Goal: Find specific page/section: Find specific page/section

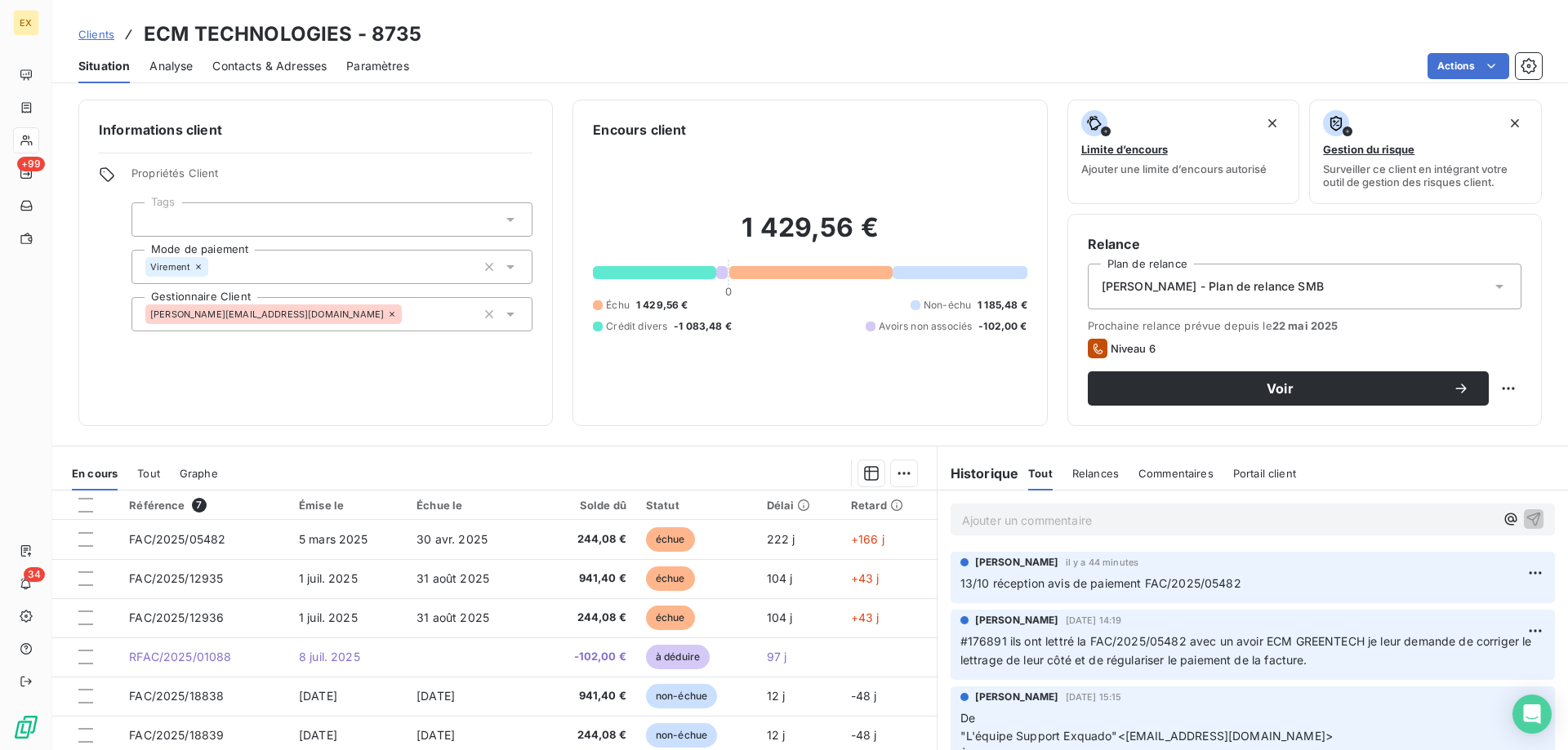
drag, startPoint x: 0, startPoint y: 0, endPoint x: 97, endPoint y: 45, distance: 106.9
click at [97, 45] on div "Clients ECM TECHNOLOGIES - 8735" at bounding box center [250, 34] width 344 height 29
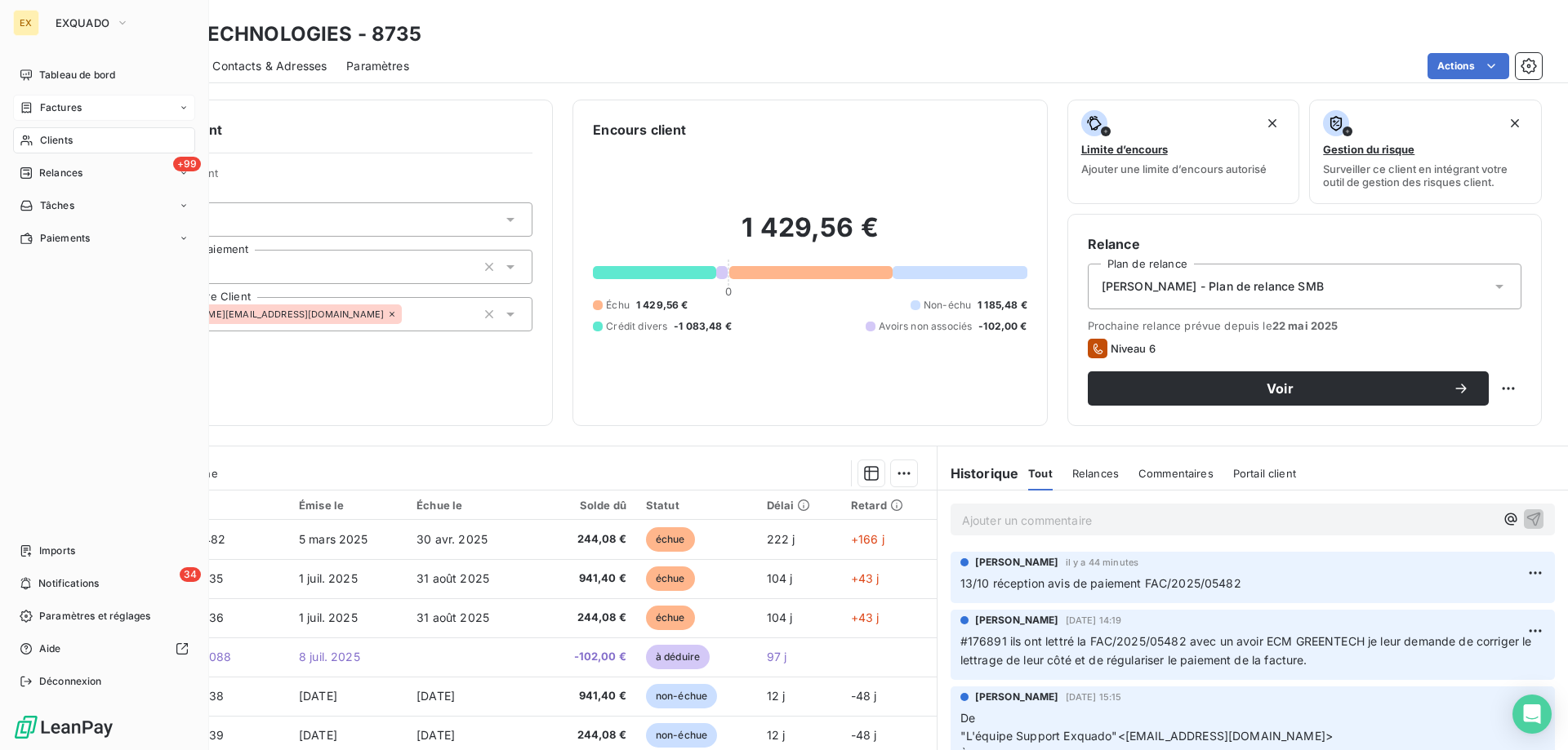
click at [42, 117] on div "Factures" at bounding box center [104, 107] width 182 height 26
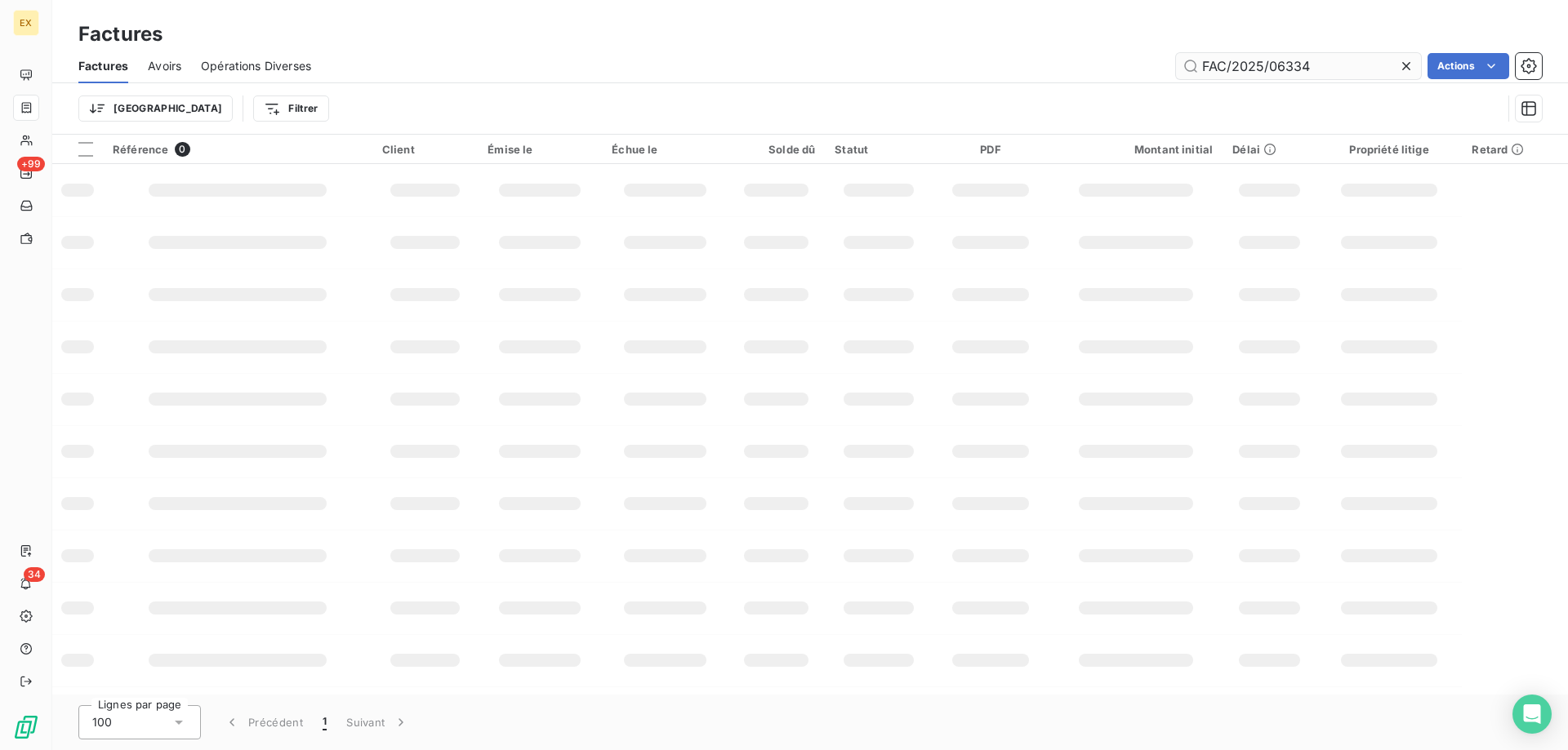
drag, startPoint x: 1274, startPoint y: 69, endPoint x: 1192, endPoint y: 76, distance: 82.3
click at [1193, 76] on input "FAC/2025/06334" at bounding box center [1299, 66] width 245 height 26
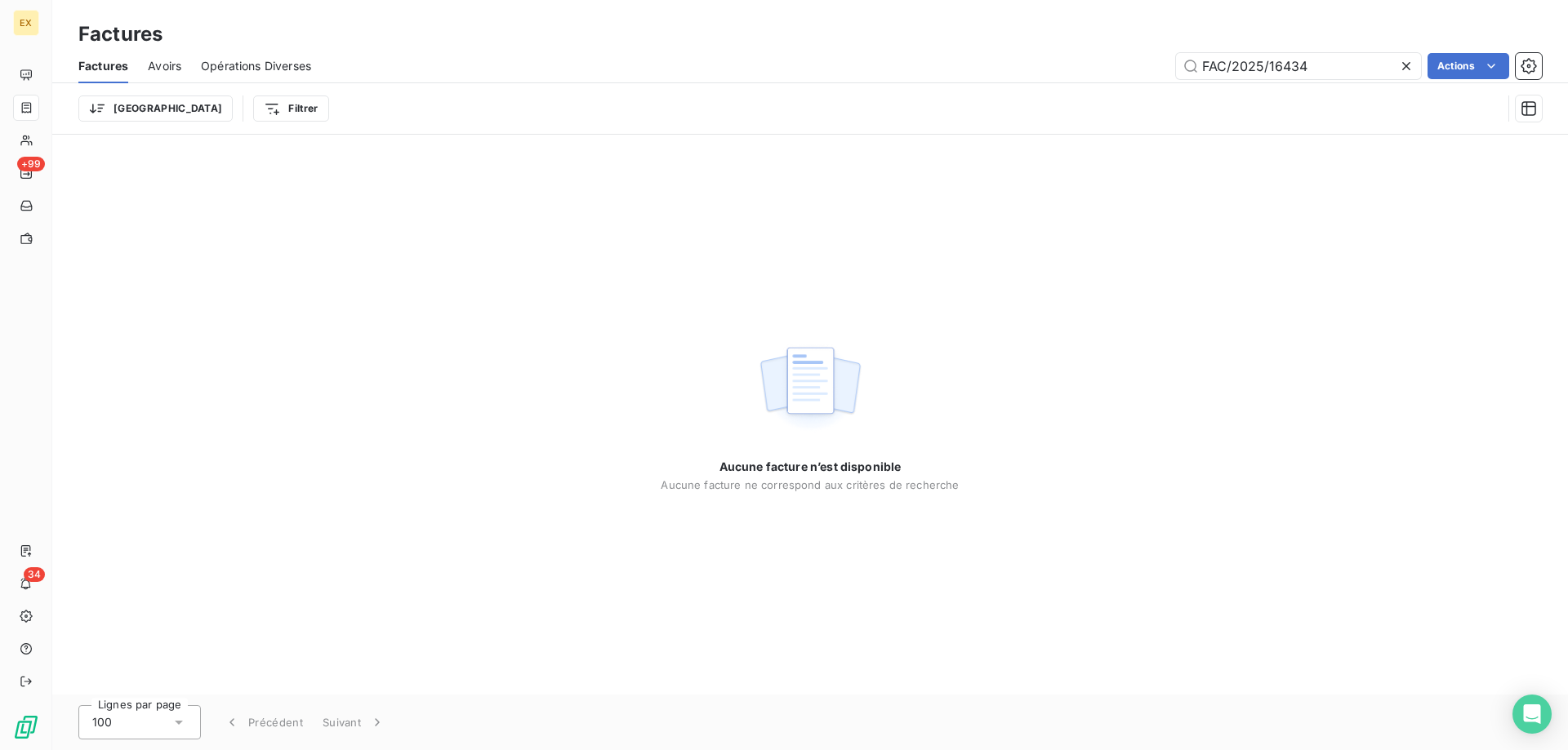
drag, startPoint x: 1195, startPoint y: 69, endPoint x: 1156, endPoint y: 78, distance: 40.0
click at [1160, 78] on div "FAC/2025/16434 Actions" at bounding box center [937, 66] width 1211 height 26
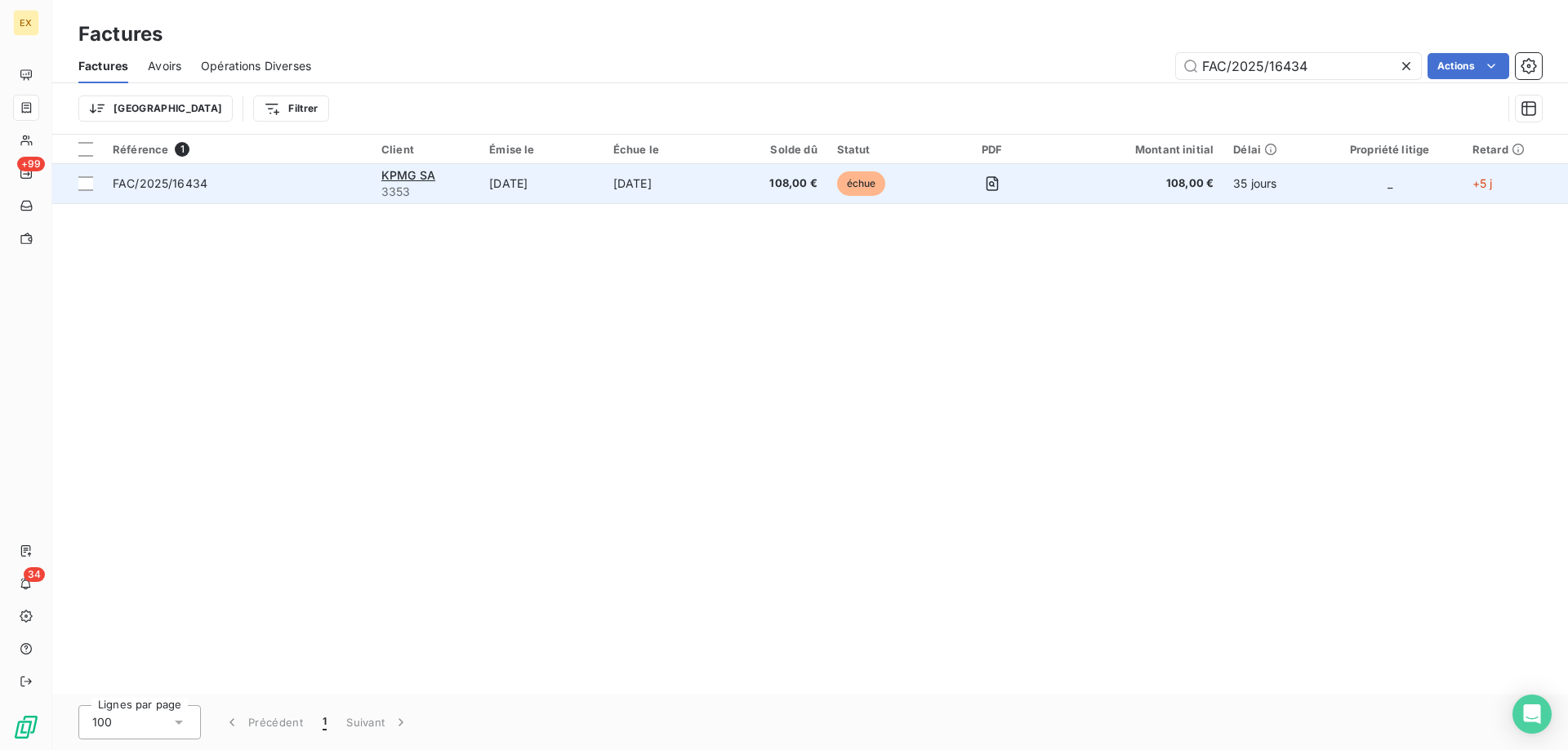
type input "FAC/2025/16434"
click at [222, 180] on span "FAC/2025/16434" at bounding box center [238, 183] width 249 height 16
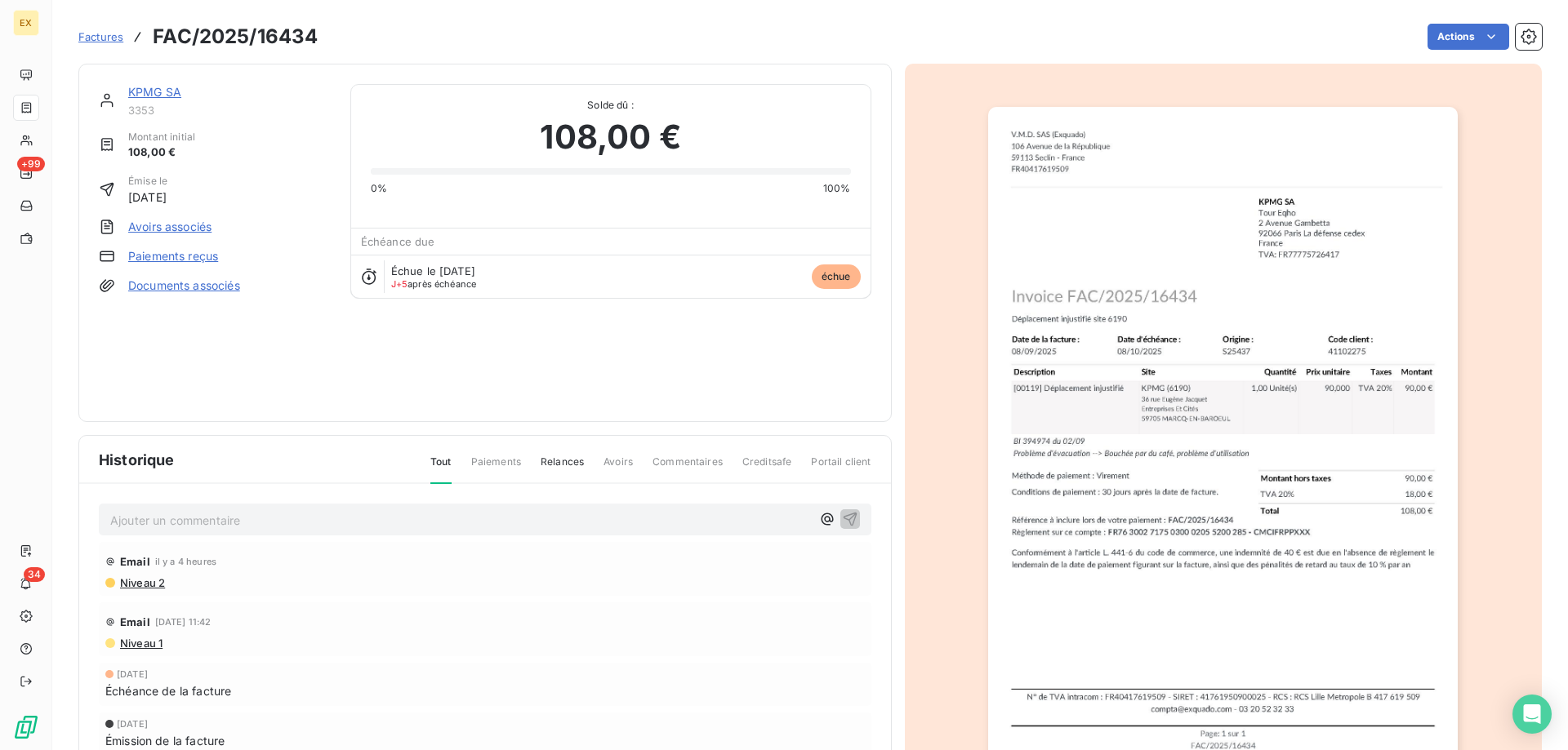
click at [169, 93] on link "KPMG SA" at bounding box center [154, 92] width 53 height 14
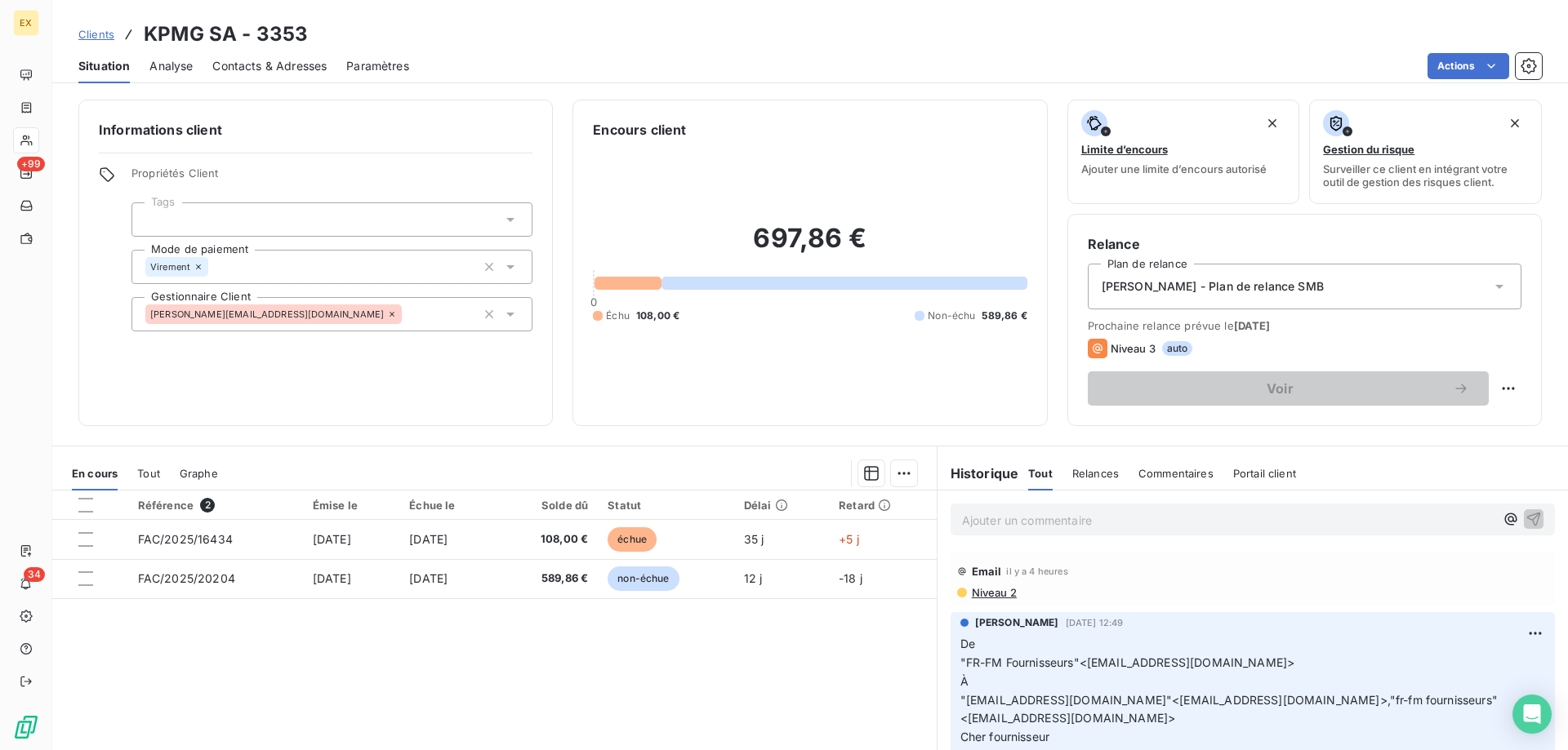
click at [1020, 518] on p "Ajouter un commentaire ﻿" at bounding box center [1227, 520] width 532 height 20
